Goal: Task Accomplishment & Management: Manage account settings

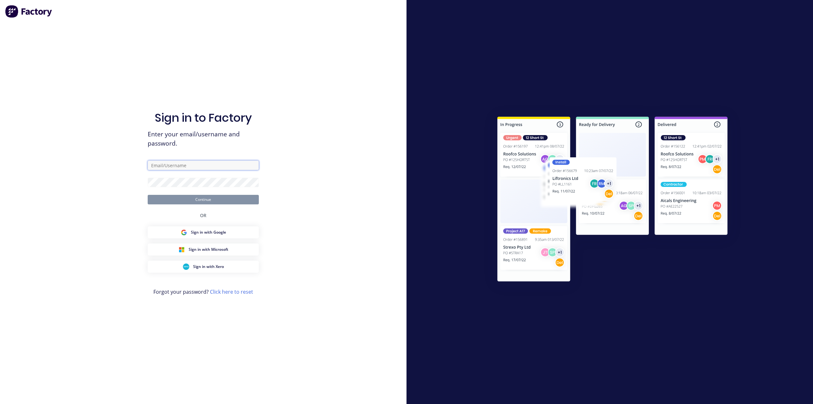
drag, startPoint x: 0, startPoint y: 0, endPoint x: 166, endPoint y: 168, distance: 236.5
click at [166, 168] on input "text" at bounding box center [203, 165] width 111 height 10
paste input "maricar@factory.app"
type input "maricar@factory.app"
click at [148, 195] on button "Continue" at bounding box center [203, 200] width 111 height 10
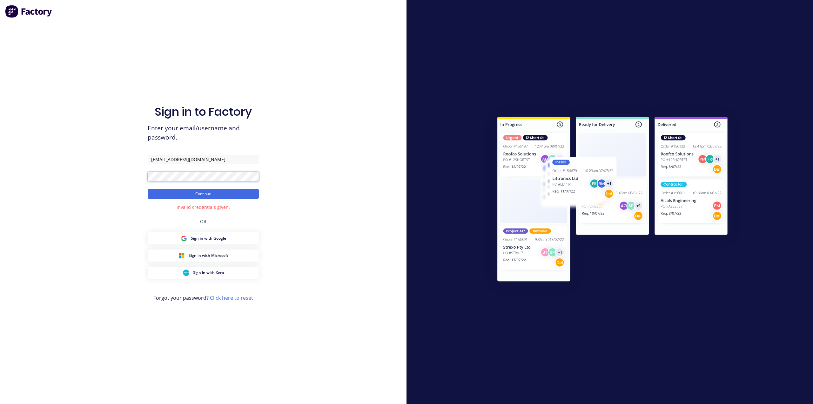
click at [148, 189] on button "Continue" at bounding box center [203, 194] width 111 height 10
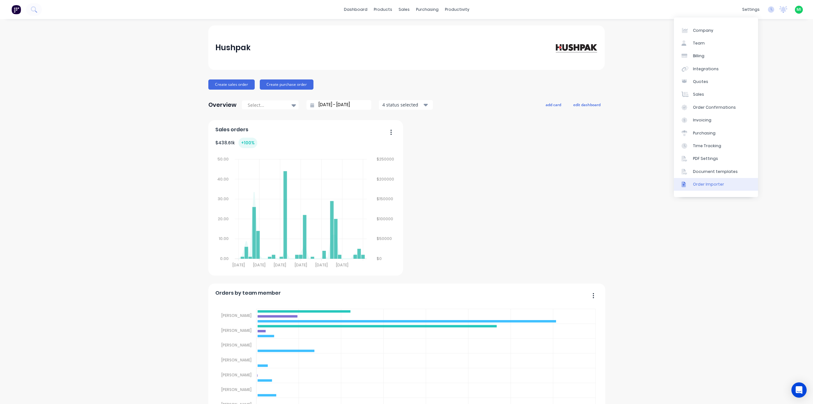
click at [709, 178] on link "Order Importer" at bounding box center [716, 184] width 84 height 13
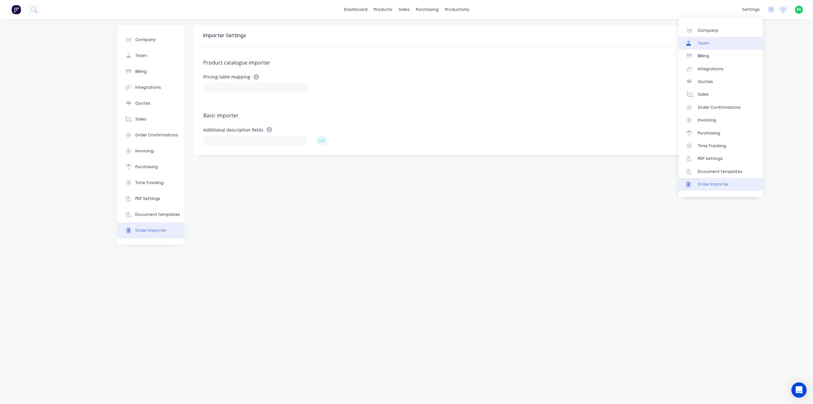
click at [719, 48] on link "Team" at bounding box center [721, 43] width 84 height 13
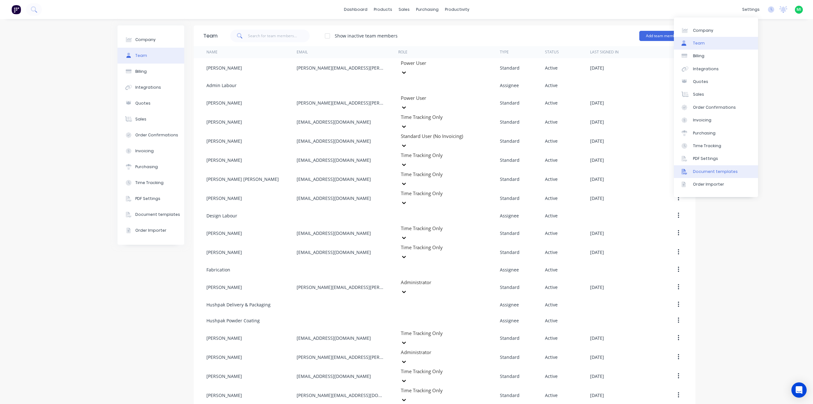
click at [710, 175] on link "Document templates" at bounding box center [716, 171] width 84 height 13
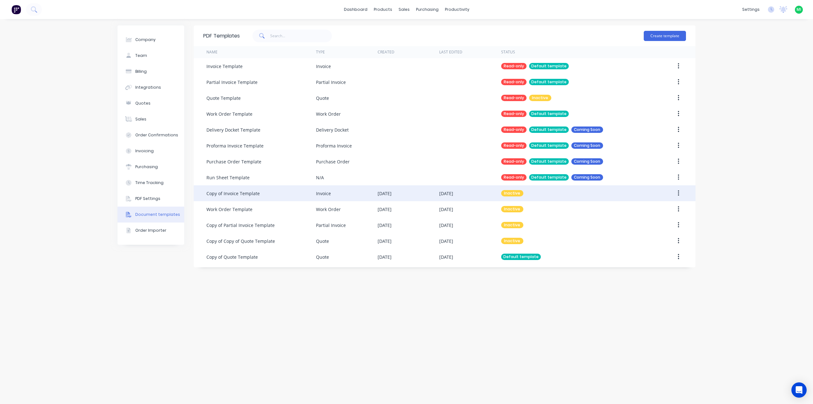
click at [259, 199] on div "Copy of Invoice Template" at bounding box center [261, 193] width 110 height 16
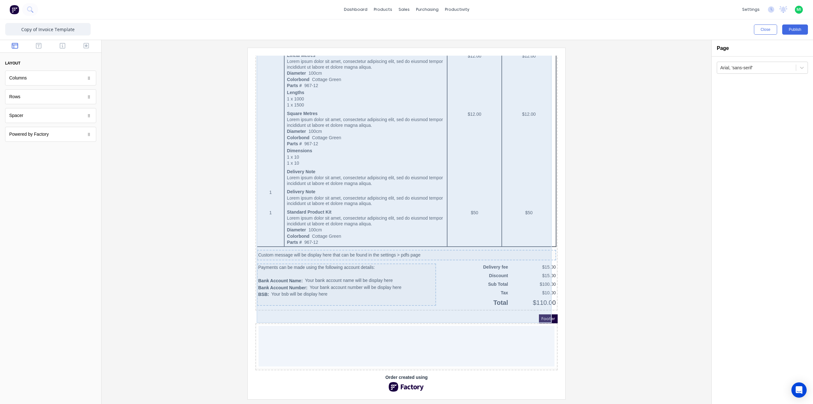
scroll to position [290, 0]
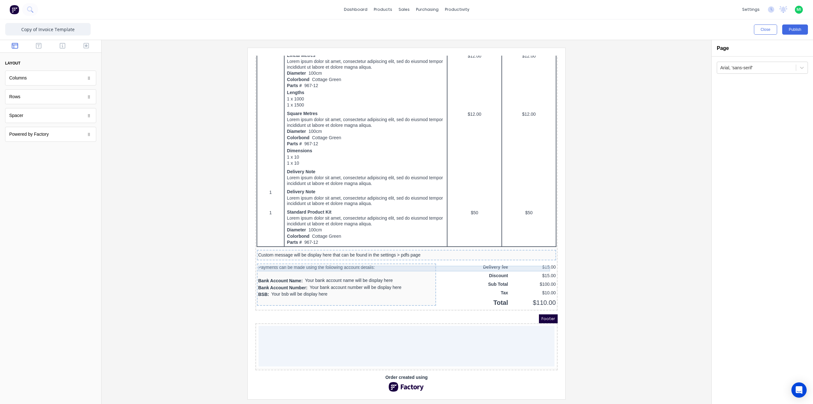
click at [351, 245] on div "Custom message will be display here that can be found in the settings > pdfs pa…" at bounding box center [399, 248] width 297 height 6
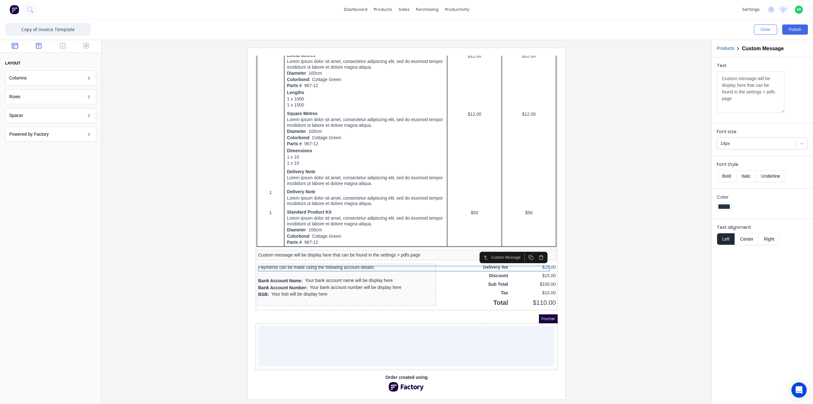
click at [37, 47] on icon "button" at bounding box center [39, 46] width 6 height 6
click at [62, 45] on icon "button" at bounding box center [63, 46] width 6 height 6
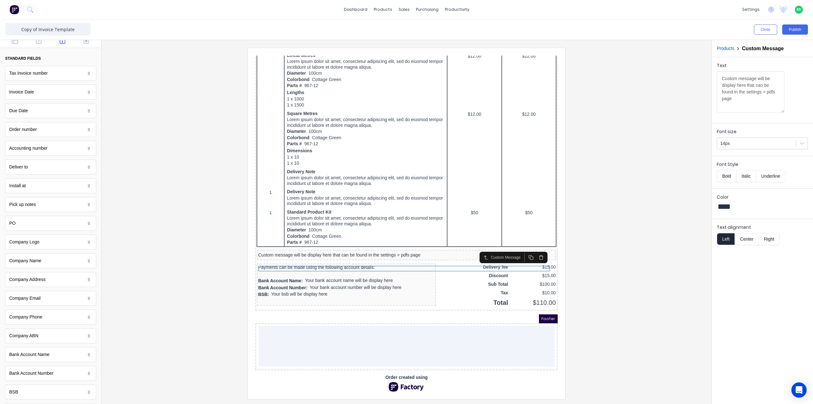
scroll to position [0, 0]
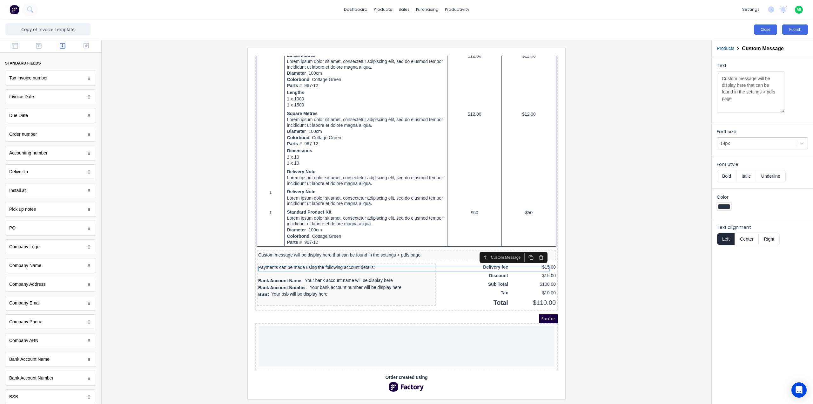
click at [757, 29] on button "Close" at bounding box center [765, 29] width 23 height 10
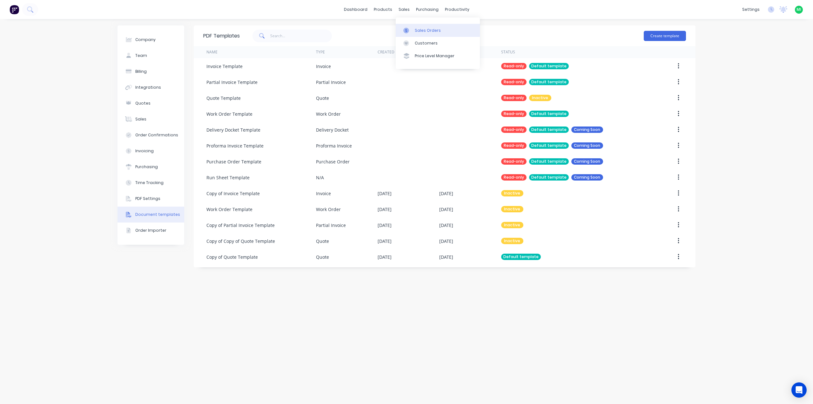
click at [429, 31] on div "Sales Orders" at bounding box center [428, 31] width 26 height 6
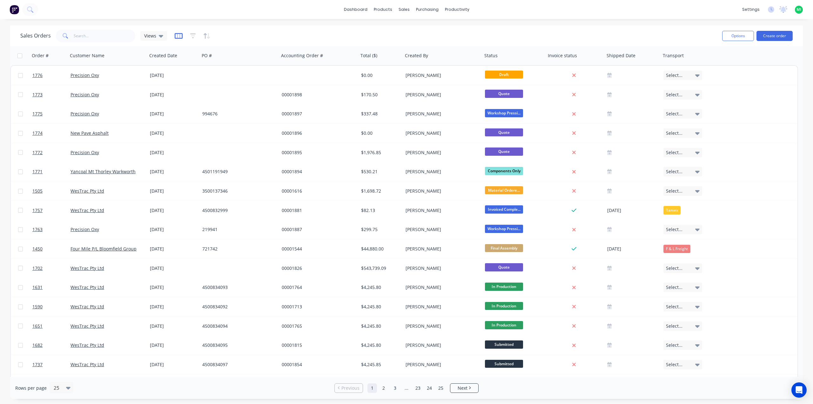
click at [177, 36] on icon "button" at bounding box center [179, 36] width 8 height 6
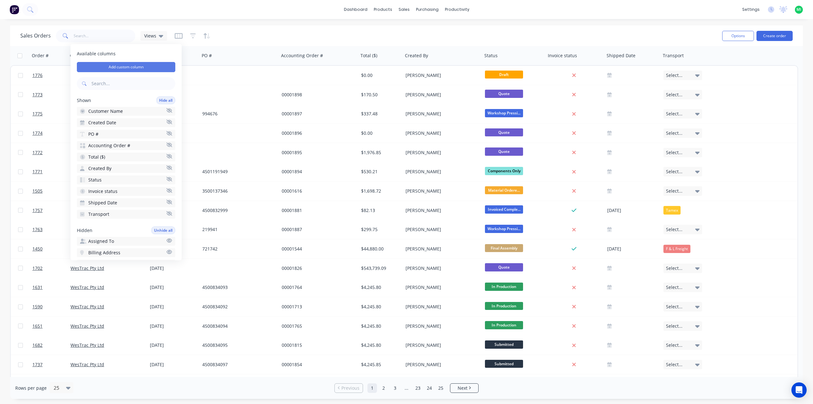
click at [138, 66] on button "Add custom column" at bounding box center [126, 67] width 98 height 10
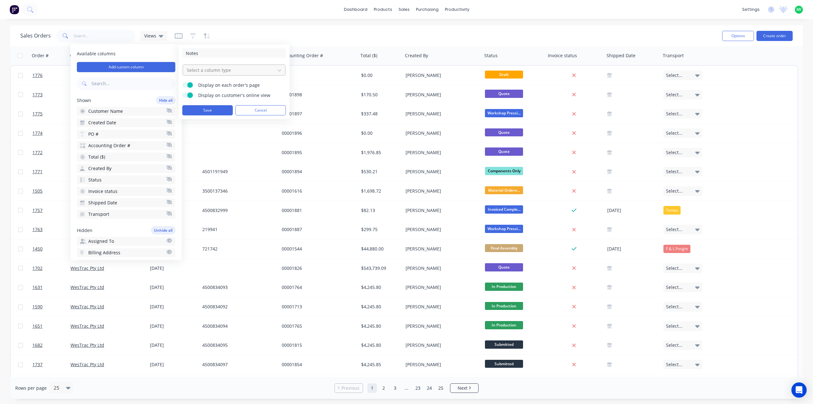
type input "Notes"
click at [199, 66] on div at bounding box center [229, 70] width 86 height 8
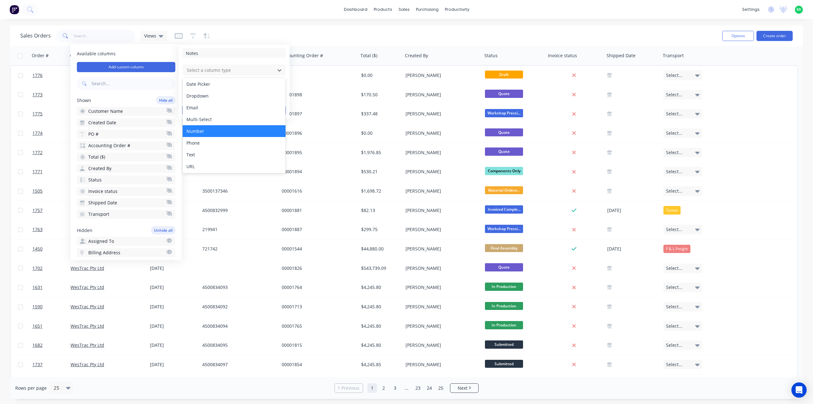
scroll to position [36, 0]
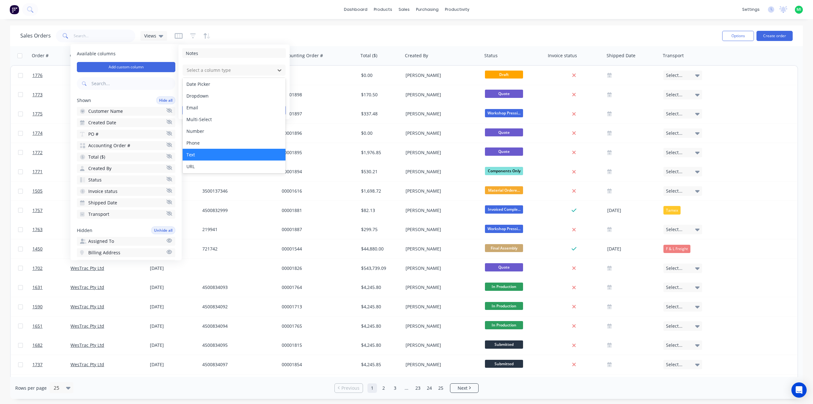
click at [201, 152] on div "Text" at bounding box center [234, 155] width 103 height 12
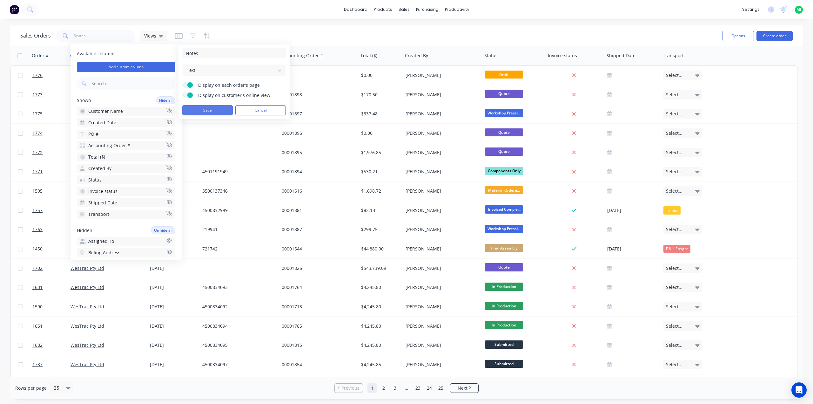
click at [193, 108] on button "Save" at bounding box center [207, 110] width 50 height 10
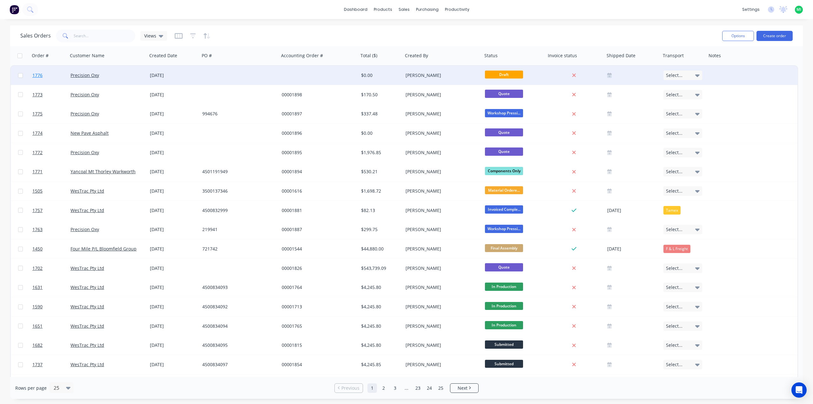
click at [57, 79] on link "1776" at bounding box center [51, 75] width 38 height 19
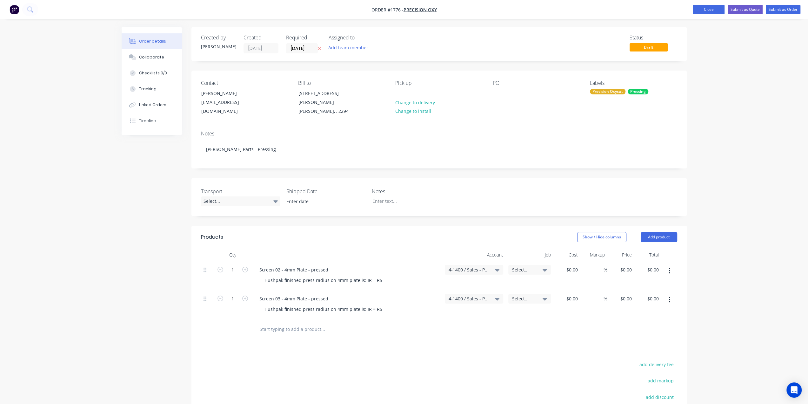
click at [709, 6] on button "Close" at bounding box center [709, 10] width 32 height 10
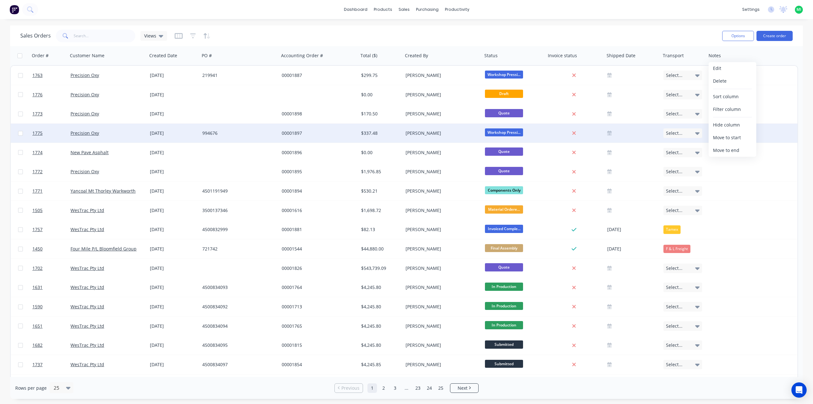
drag, startPoint x: 716, startPoint y: 70, endPoint x: 533, endPoint y: 126, distance: 191.1
click at [716, 69] on button "Edit" at bounding box center [732, 68] width 48 height 13
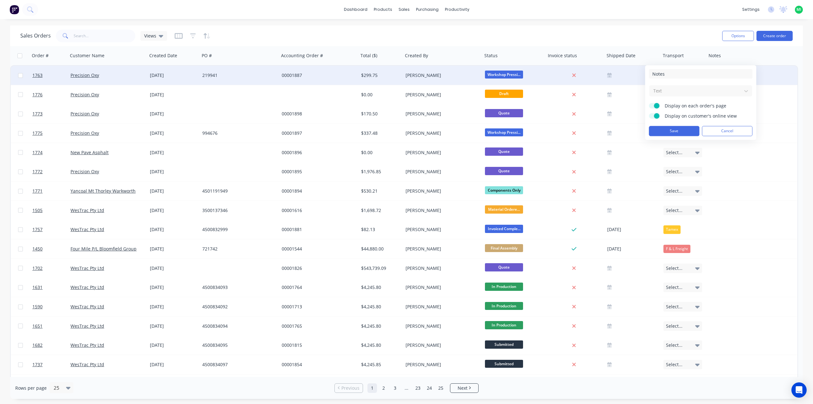
drag, startPoint x: 680, startPoint y: 75, endPoint x: 616, endPoint y: 75, distance: 63.8
click at [616, 75] on body "dashboard products sales purchasing productivity dashboard products Product Cat…" at bounding box center [406, 202] width 813 height 404
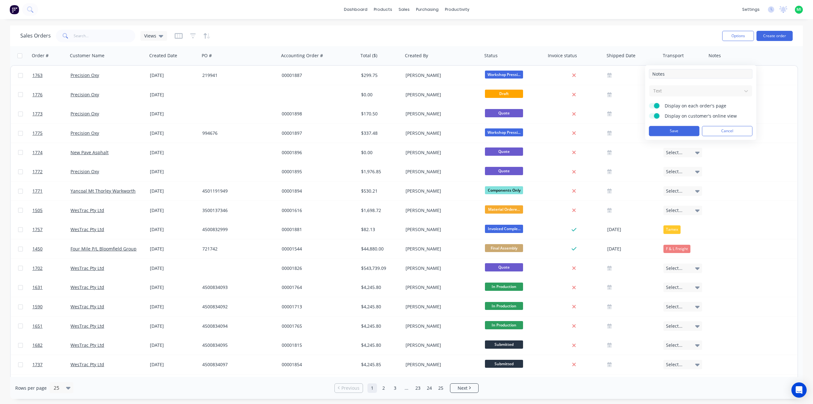
click at [655, 72] on input "Notes" at bounding box center [701, 74] width 104 height 10
type input "Job Title"
click at [676, 130] on button "Save" at bounding box center [674, 131] width 50 height 10
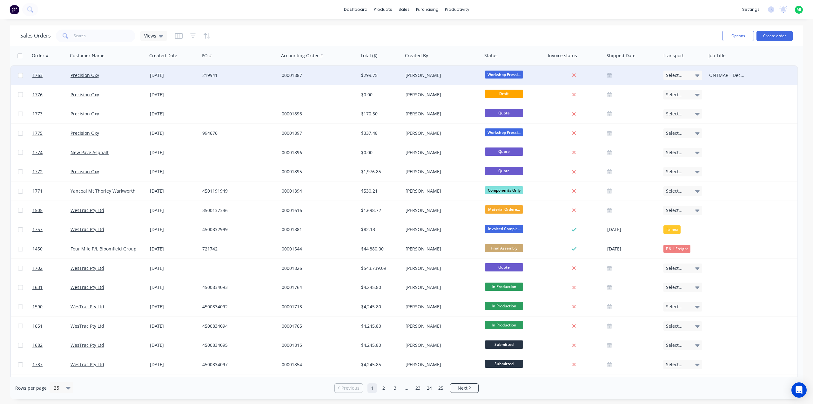
click at [129, 77] on div "Precision Oxy" at bounding box center [106, 75] width 71 height 6
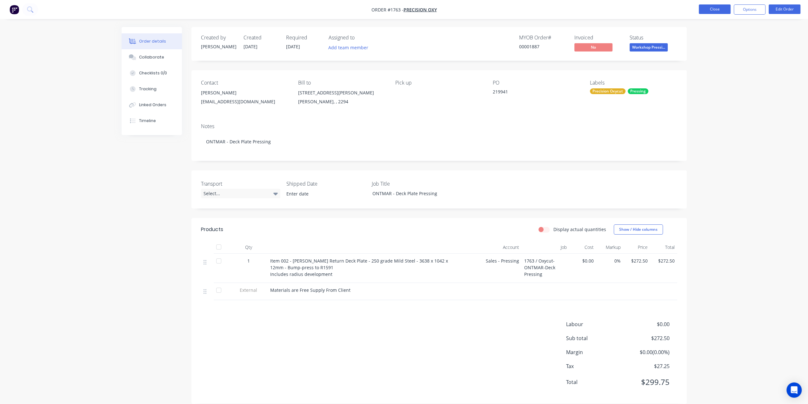
click at [714, 11] on button "Close" at bounding box center [715, 9] width 32 height 10
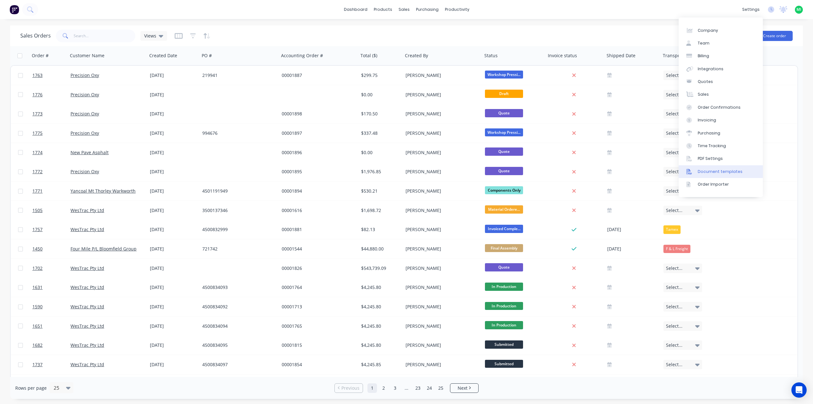
click at [719, 170] on div "Document templates" at bounding box center [720, 172] width 45 height 6
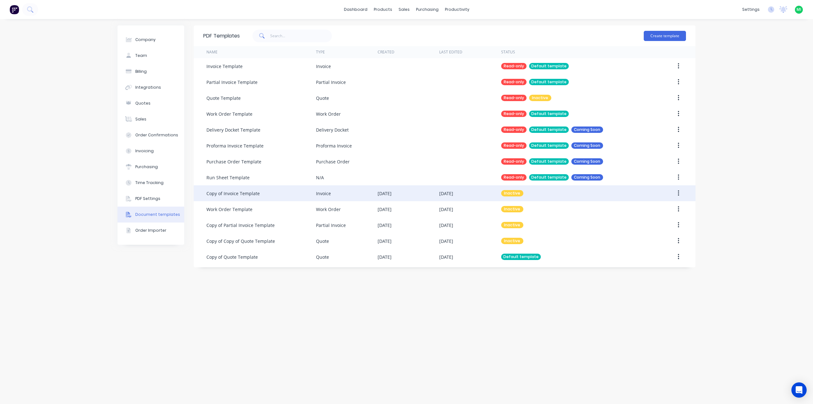
click at [254, 197] on div "Copy of Invoice Template" at bounding box center [261, 193] width 110 height 16
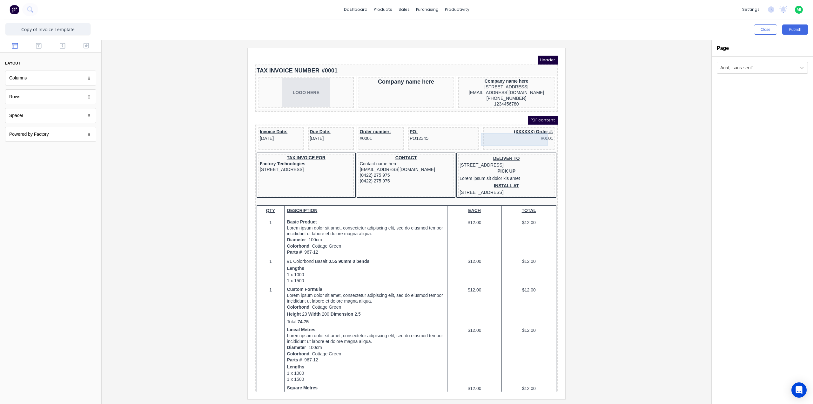
click at [514, 128] on div "(XXXXXX) Order #: #0001" at bounding box center [511, 127] width 69 height 13
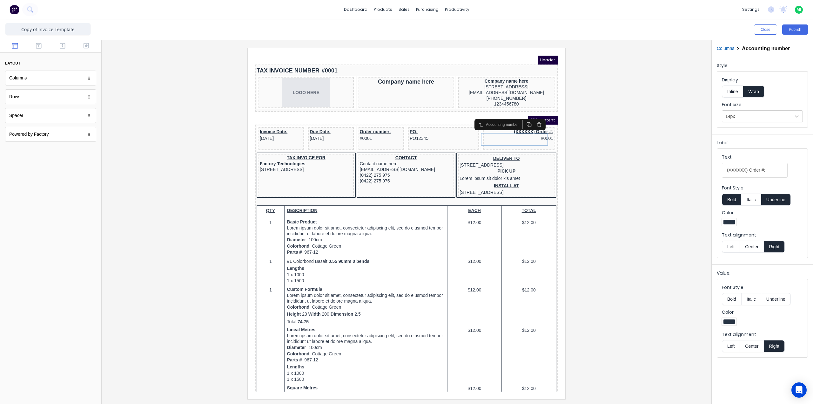
click at [534, 118] on button "button" at bounding box center [532, 116] width 10 height 9
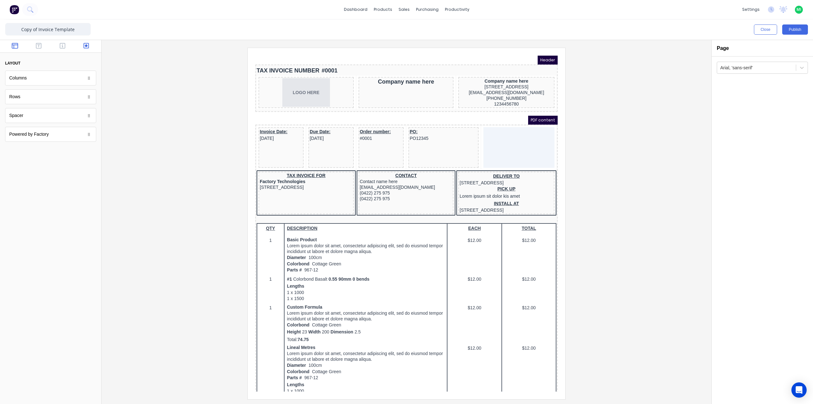
click at [85, 46] on icon "button" at bounding box center [87, 46] width 6 height 6
drag, startPoint x: 40, startPoint y: 117, endPoint x: 521, endPoint y: 143, distance: 481.5
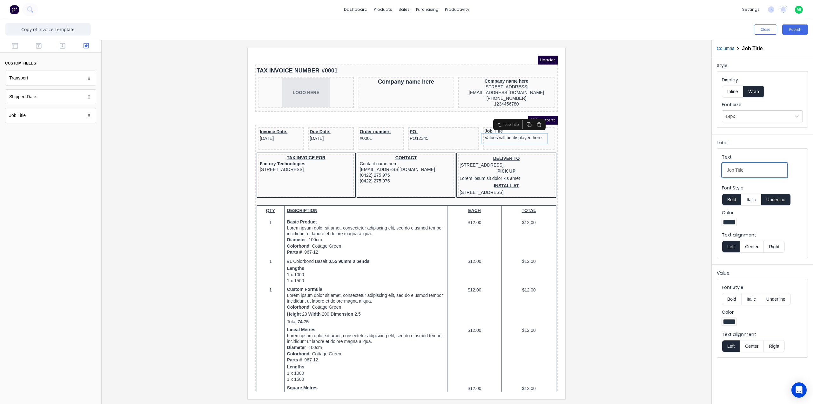
click at [754, 171] on Title-textqpmxf1vpq8wnm7d05dd4jrsbs94q68qmazev6s4y971yzupjm3r73gy576ca-26b4f272-6437-4798-8380-427162cc46f8_object_label_text "Job Title" at bounding box center [755, 170] width 66 height 15
type Title-textqpmxf1vpq8wnm7d05dd4jrsbs94q68qmazev6s4y971yzupjm3r73gy576ca-26b4f272-6437-4798-8380-427162cc46f8_object_label_text "Job Title:"
click at [628, 217] on div at bounding box center [407, 223] width 600 height 351
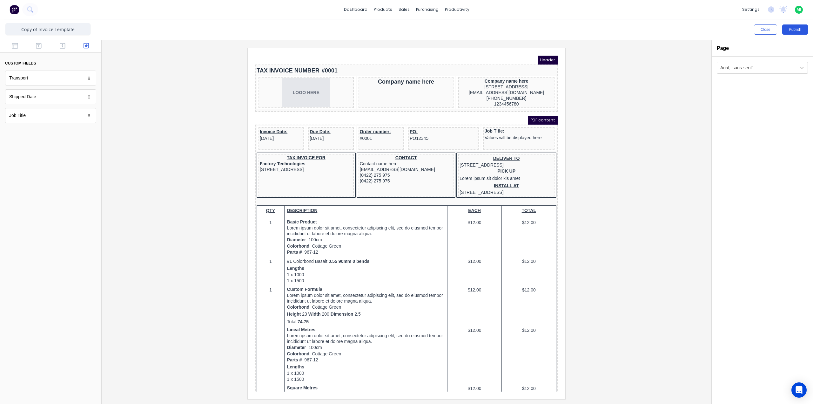
click at [802, 30] on button "Publish" at bounding box center [795, 29] width 26 height 10
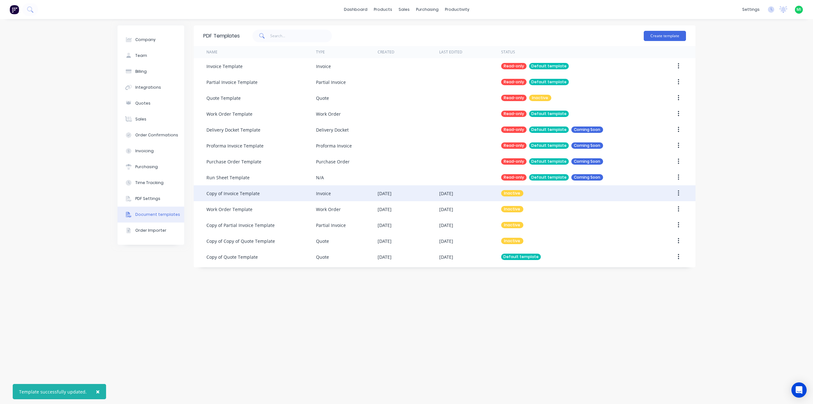
click at [679, 193] on icon "button" at bounding box center [678, 193] width 1 height 6
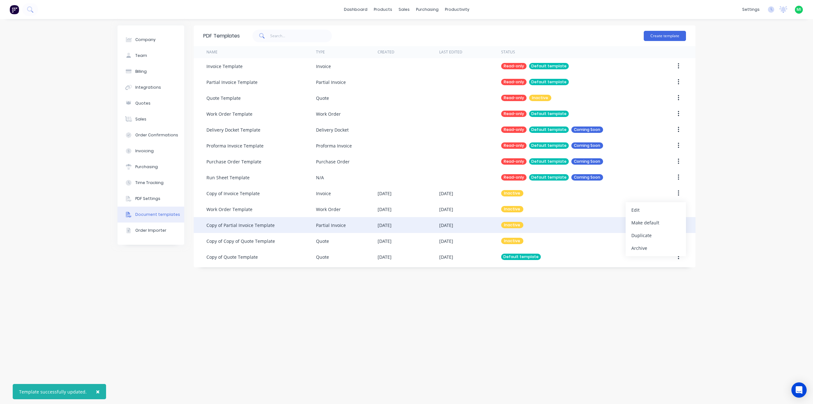
click at [655, 221] on div "Make default" at bounding box center [655, 222] width 49 height 9
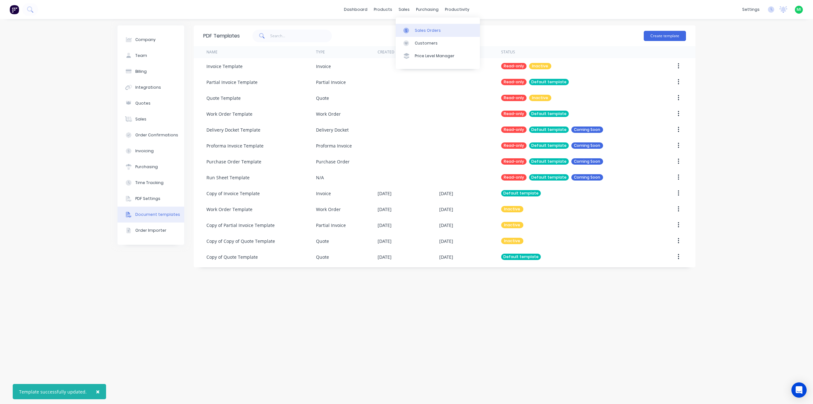
drag, startPoint x: 416, startPoint y: 28, endPoint x: 409, endPoint y: 29, distance: 6.7
click at [416, 28] on div "Sales Orders" at bounding box center [428, 31] width 26 height 6
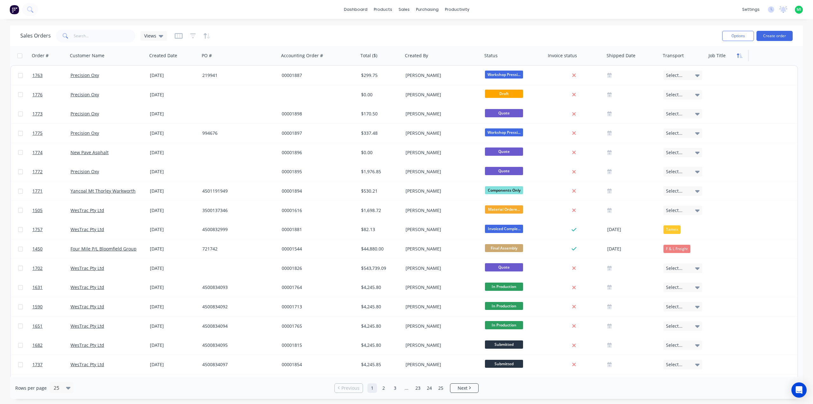
click at [735, 58] on button "button" at bounding box center [740, 56] width 10 height 10
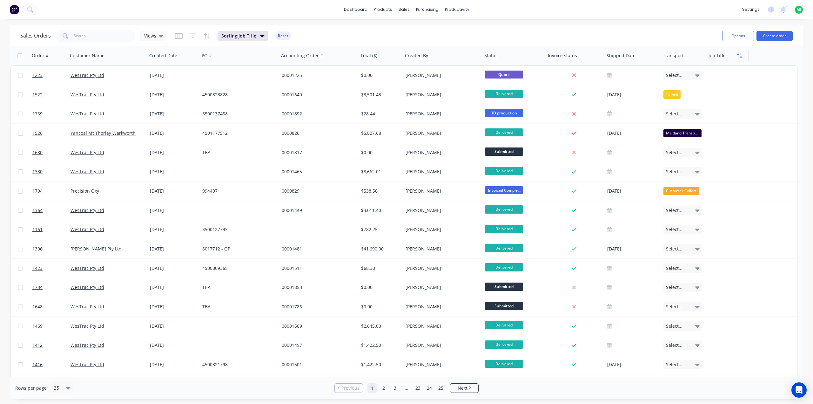
click at [736, 57] on button "button" at bounding box center [740, 56] width 10 height 10
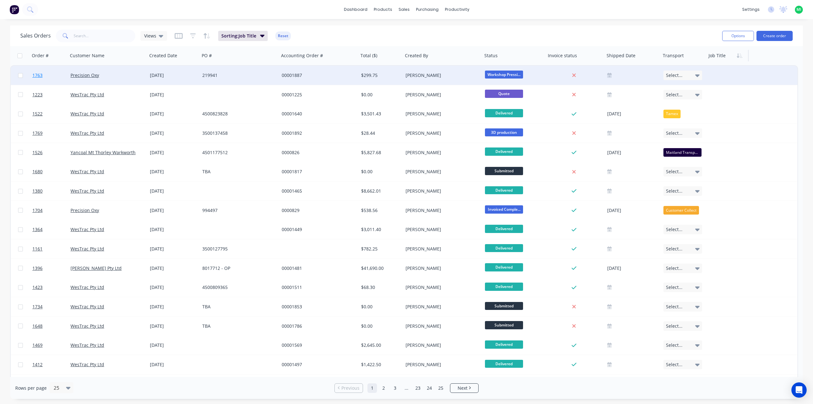
click at [45, 72] on link "1763" at bounding box center [51, 75] width 38 height 19
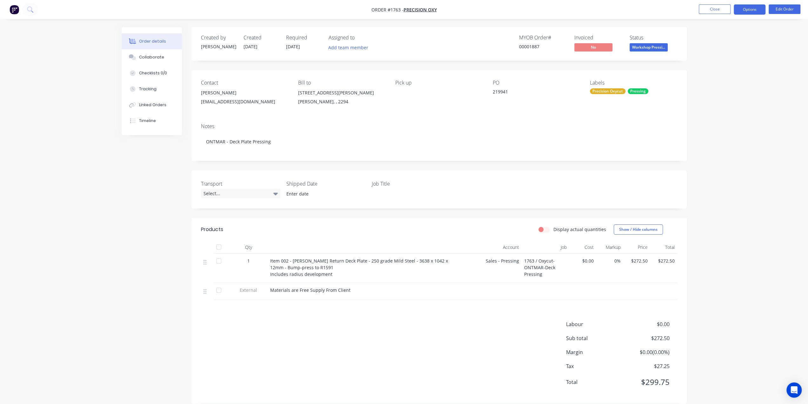
click at [753, 11] on button "Options" at bounding box center [750, 9] width 32 height 10
click at [740, 36] on div "Invoice" at bounding box center [731, 38] width 58 height 9
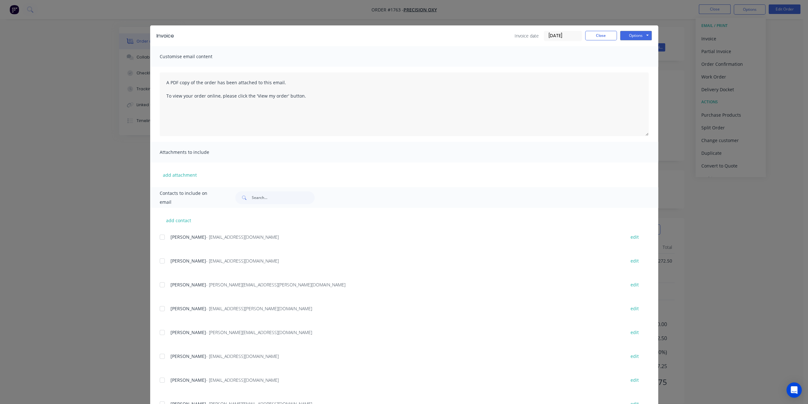
click at [649, 34] on div "Invoice Invoice date 13/08/25 Close Options Preview Print Email" at bounding box center [404, 35] width 508 height 21
click at [635, 37] on button "Options" at bounding box center [636, 36] width 32 height 10
click at [636, 45] on button "Preview" at bounding box center [640, 47] width 41 height 10
drag, startPoint x: 603, startPoint y: 34, endPoint x: 698, endPoint y: 18, distance: 96.9
click at [604, 35] on button "Close" at bounding box center [601, 36] width 32 height 10
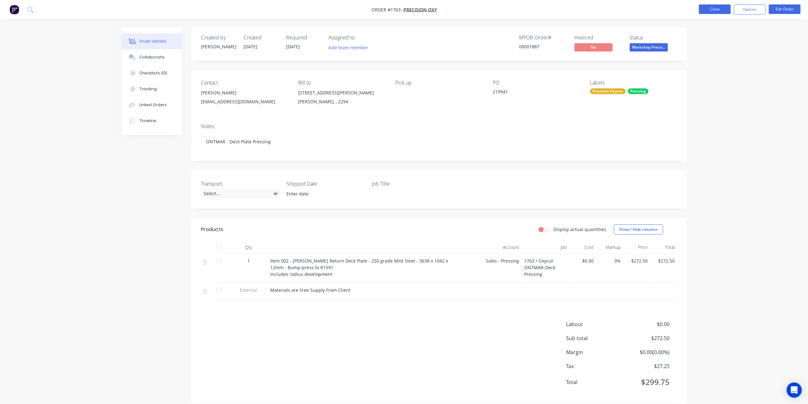
click at [704, 12] on button "Close" at bounding box center [715, 9] width 32 height 10
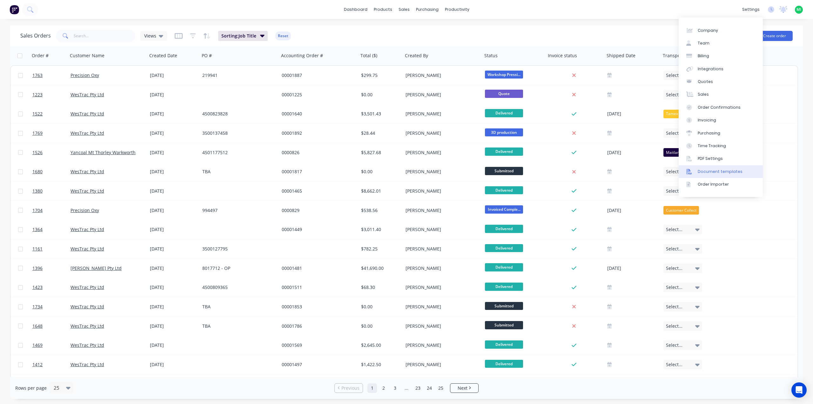
click at [727, 171] on div "Document templates" at bounding box center [720, 172] width 45 height 6
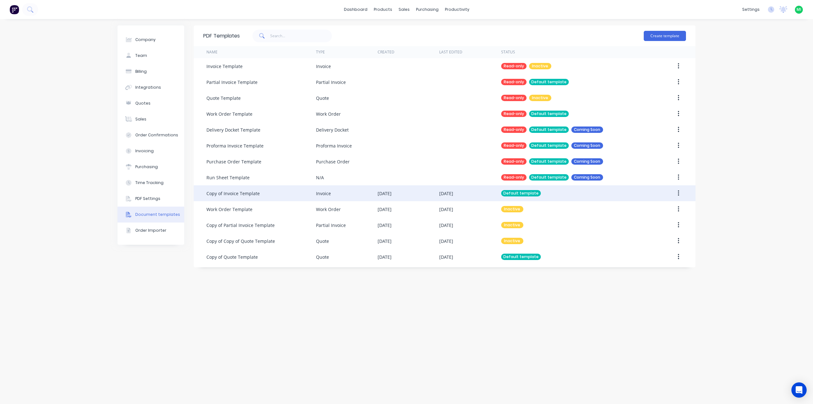
click at [259, 195] on div "Copy of Invoice Template" at bounding box center [261, 193] width 110 height 16
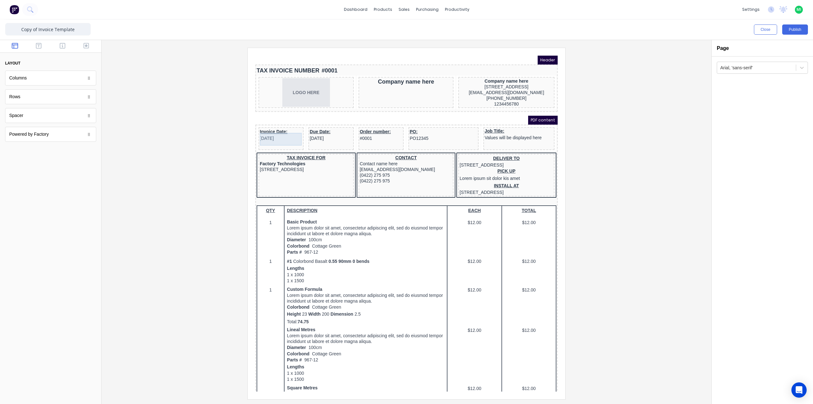
click at [284, 130] on div "Invoice Date: 29/10/2024" at bounding box center [273, 127] width 43 height 13
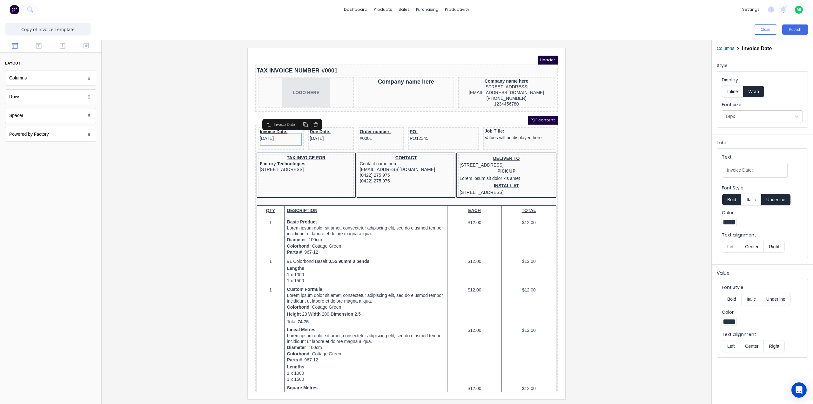
click at [747, 343] on button "Center" at bounding box center [752, 346] width 24 height 12
click at [749, 248] on button "Center" at bounding box center [752, 246] width 24 height 12
click at [328, 127] on div "Due Date: 29/10/2024" at bounding box center [323, 127] width 43 height 13
drag, startPoint x: 752, startPoint y: 346, endPoint x: 746, endPoint y: 326, distance: 20.9
click at [752, 345] on button "Center" at bounding box center [752, 346] width 24 height 12
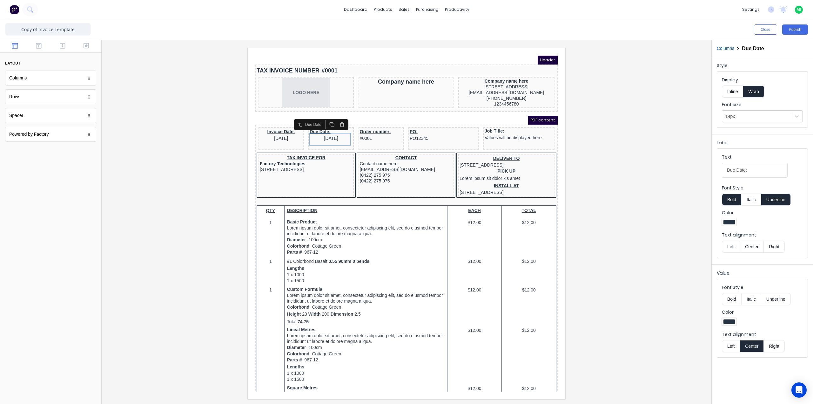
click at [754, 246] on button "Center" at bounding box center [752, 246] width 24 height 12
click at [379, 130] on div "Order number: #0001" at bounding box center [373, 127] width 43 height 13
drag, startPoint x: 756, startPoint y: 343, endPoint x: 743, endPoint y: 279, distance: 65.5
click at [756, 343] on button "Center" at bounding box center [752, 346] width 24 height 12
click at [749, 246] on button "Center" at bounding box center [752, 246] width 24 height 12
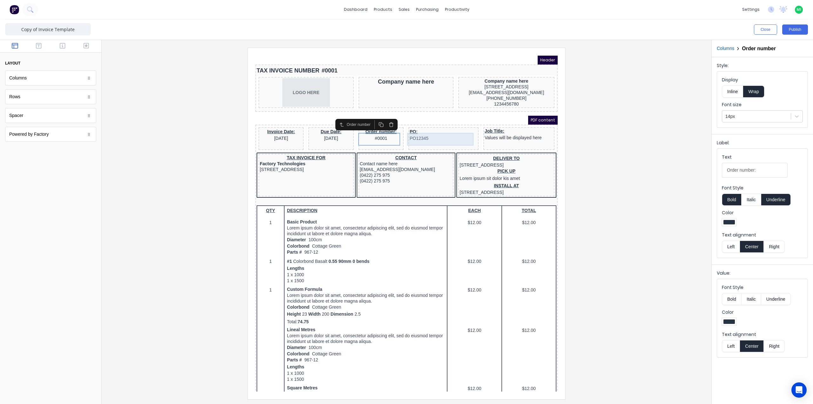
click at [451, 129] on div "PO: PO12345" at bounding box center [436, 127] width 68 height 13
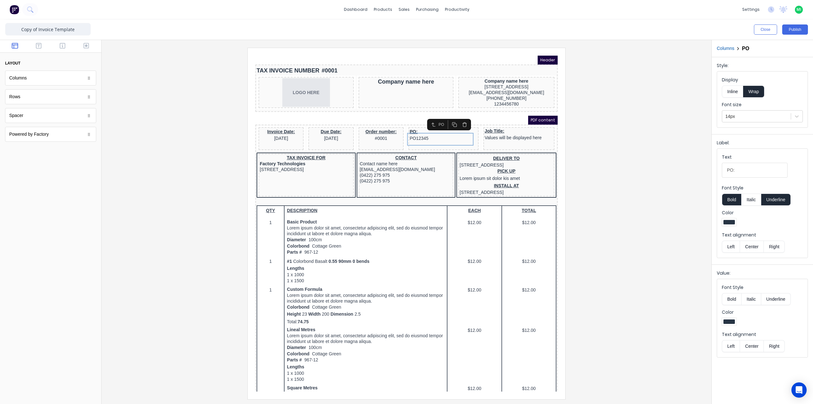
click at [749, 346] on button "Center" at bounding box center [752, 346] width 24 height 12
click at [748, 248] on button "Center" at bounding box center [752, 246] width 24 height 12
click at [518, 132] on div "Job Title: Values will be displayed here" at bounding box center [511, 126] width 69 height 11
click at [753, 341] on button "Center" at bounding box center [752, 346] width 24 height 12
click at [750, 245] on button "Center" at bounding box center [752, 246] width 24 height 12
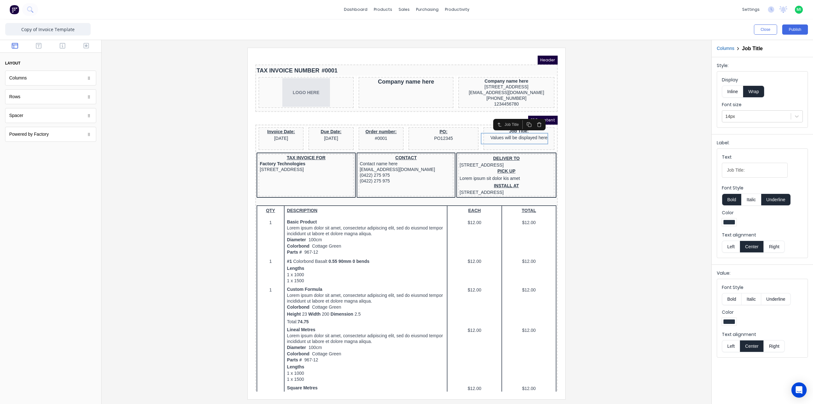
click at [652, 252] on div at bounding box center [407, 223] width 600 height 351
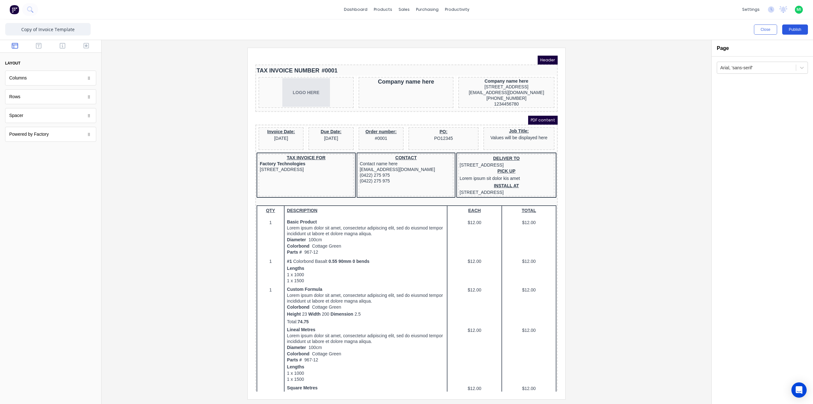
click at [786, 28] on button "Publish" at bounding box center [795, 29] width 26 height 10
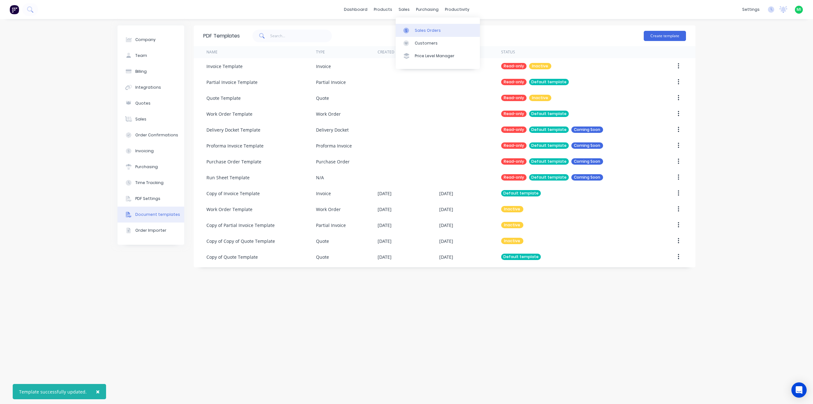
click at [418, 34] on link "Sales Orders" at bounding box center [438, 30] width 84 height 13
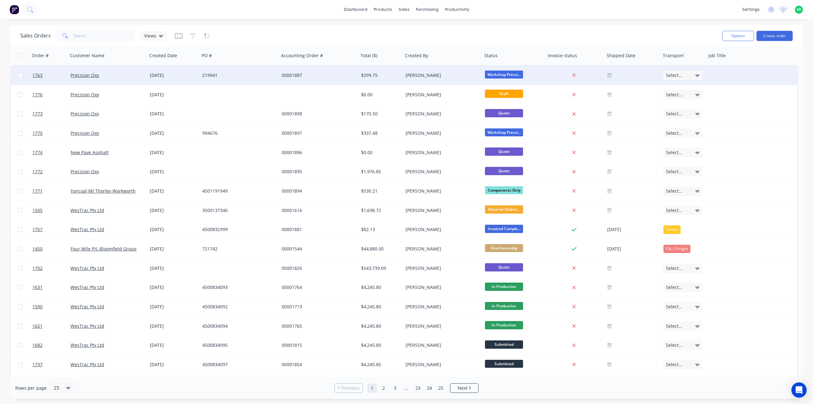
click at [131, 78] on div "Precision Oxy" at bounding box center [106, 75] width 71 height 6
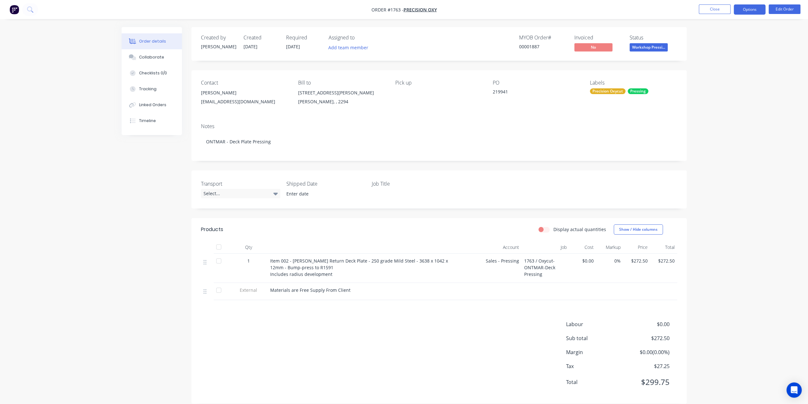
click at [746, 7] on button "Options" at bounding box center [750, 9] width 32 height 10
click at [721, 31] on button "EMAIL / PRINT" at bounding box center [731, 25] width 70 height 13
click at [719, 36] on div "Invoice" at bounding box center [731, 38] width 58 height 9
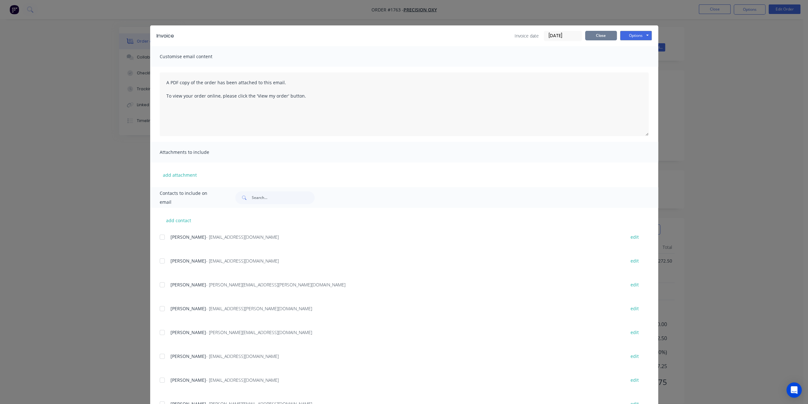
click at [594, 37] on button "Close" at bounding box center [601, 36] width 32 height 10
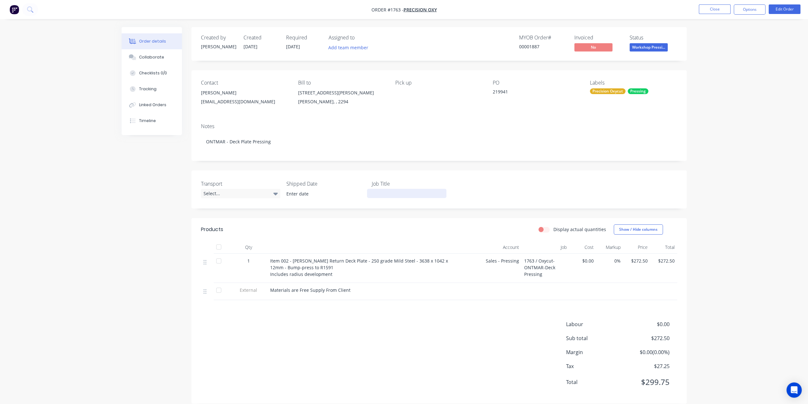
click at [382, 192] on div at bounding box center [406, 193] width 79 height 9
click at [105, 208] on div "Order details Collaborate Checklists 0/0 Tracking Linked Orders Timeline Order …" at bounding box center [404, 206] width 808 height 413
click at [750, 10] on button "Options" at bounding box center [750, 9] width 32 height 10
click at [711, 41] on div "Invoice" at bounding box center [731, 38] width 58 height 9
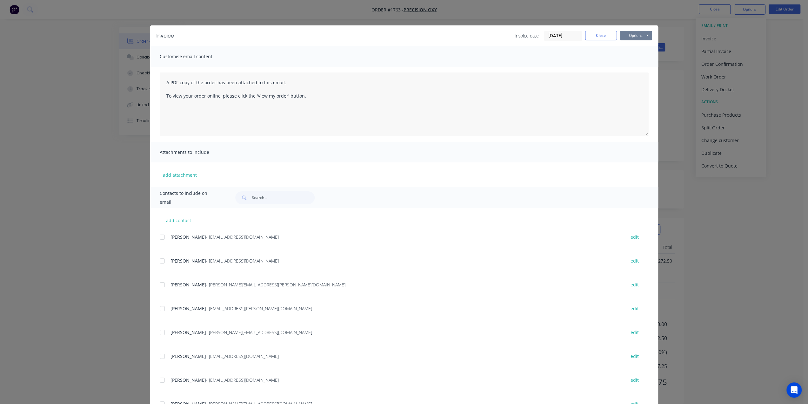
click at [623, 37] on button "Options" at bounding box center [636, 36] width 32 height 10
click at [628, 47] on button "Preview" at bounding box center [640, 47] width 41 height 10
click at [61, 73] on div "Invoice Invoice date 13/08/25 Close Options Preview Print Email Customise email…" at bounding box center [404, 202] width 808 height 404
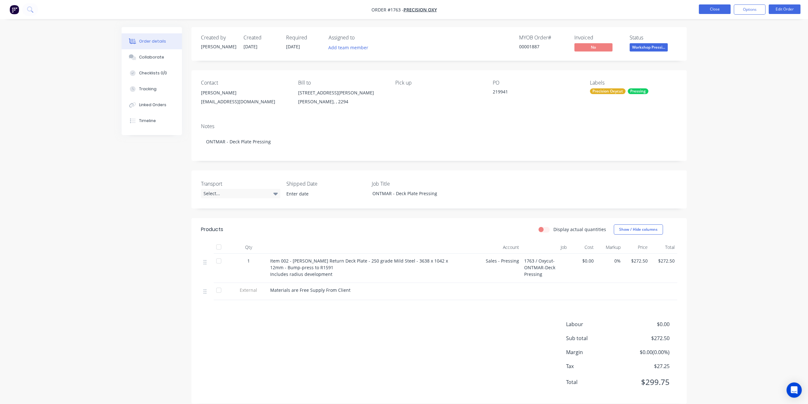
click at [714, 11] on button "Close" at bounding box center [715, 9] width 32 height 10
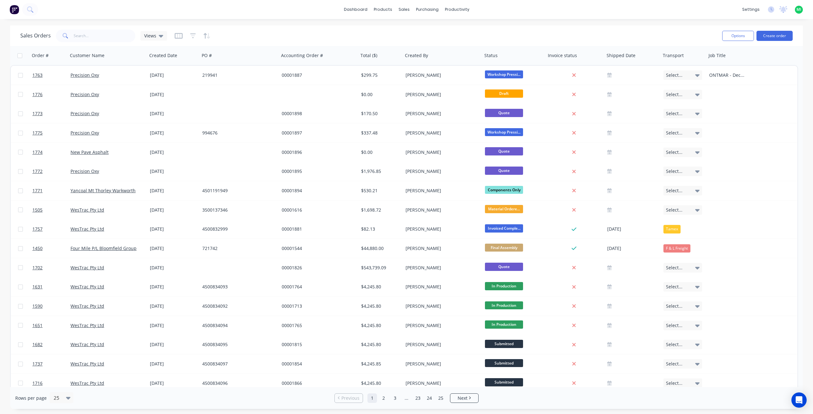
click at [798, 9] on span "MI" at bounding box center [798, 10] width 5 height 6
click at [767, 81] on button "Sign out" at bounding box center [759, 79] width 84 height 13
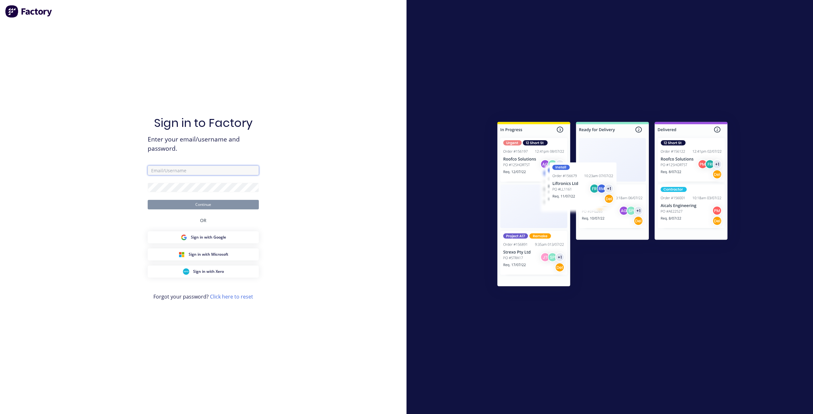
click at [192, 172] on input "text" at bounding box center [203, 171] width 111 height 10
type input "maricar@factory.app"
click at [148, 200] on button "Continue" at bounding box center [203, 205] width 111 height 10
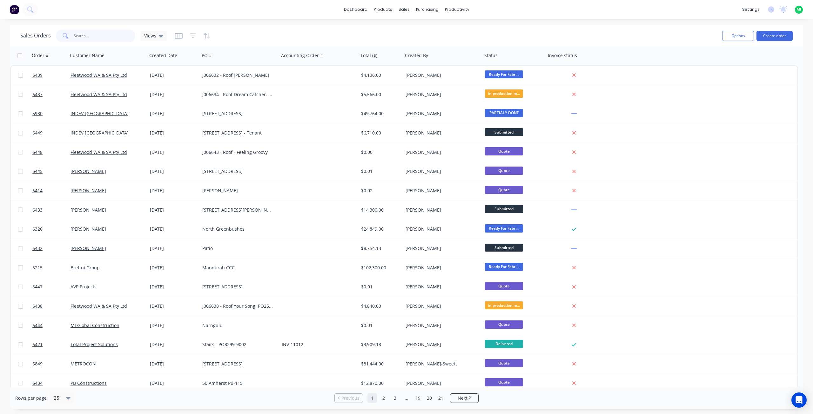
click at [87, 37] on input "text" at bounding box center [105, 36] width 62 height 13
paste input "5930"
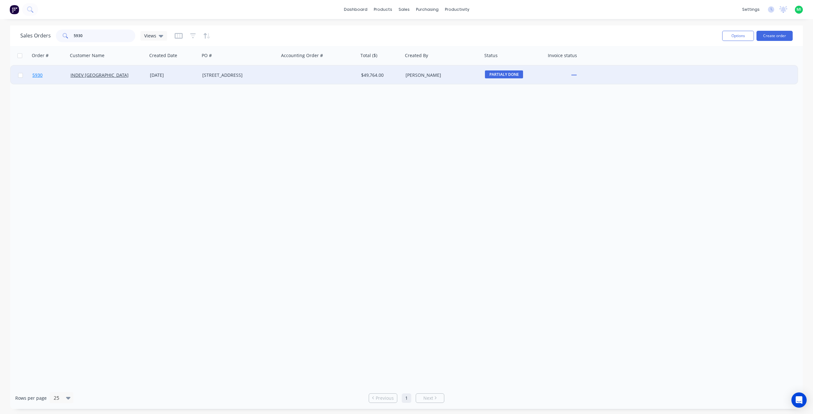
type input "5930"
click at [61, 77] on link "5930" at bounding box center [51, 75] width 38 height 19
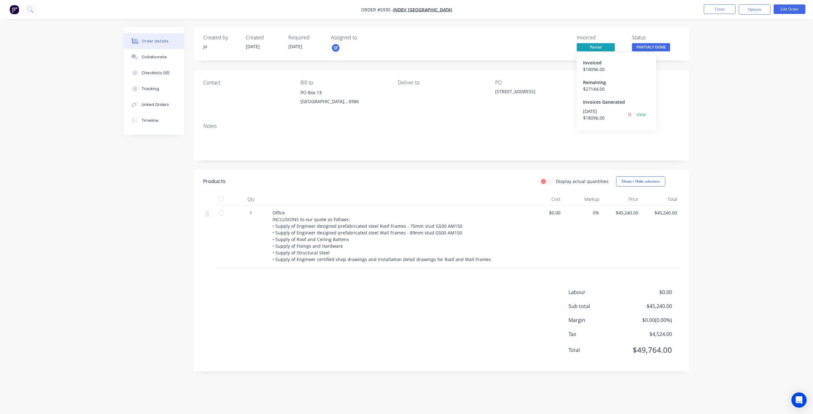
click at [600, 109] on div "13/08/2025" at bounding box center [603, 111] width 40 height 7
click at [641, 115] on link "view" at bounding box center [641, 114] width 10 height 7
click at [630, 113] on icon at bounding box center [630, 115] width 4 height 6
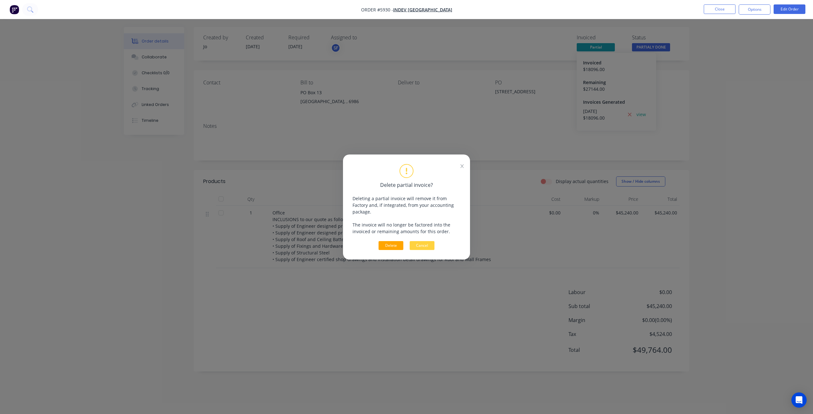
click at [390, 242] on button "Delete" at bounding box center [391, 245] width 25 height 9
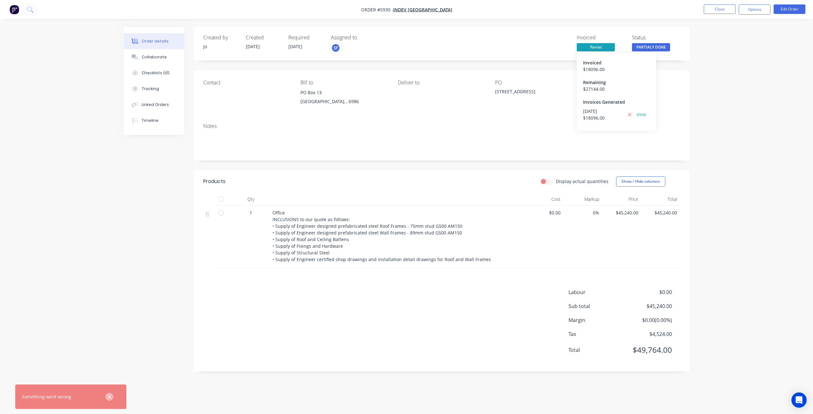
click at [106, 396] on button "button" at bounding box center [109, 397] width 8 height 8
